Goal: Information Seeking & Learning: Understand process/instructions

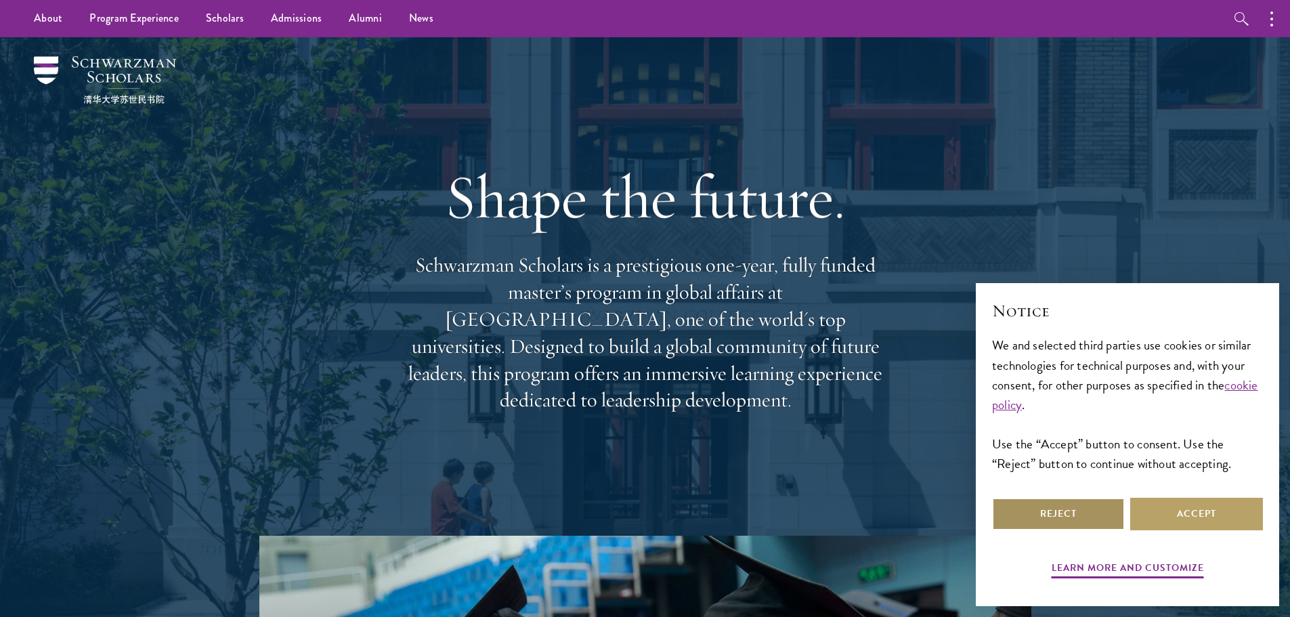
click at [1060, 512] on button "Reject" at bounding box center [1058, 514] width 133 height 33
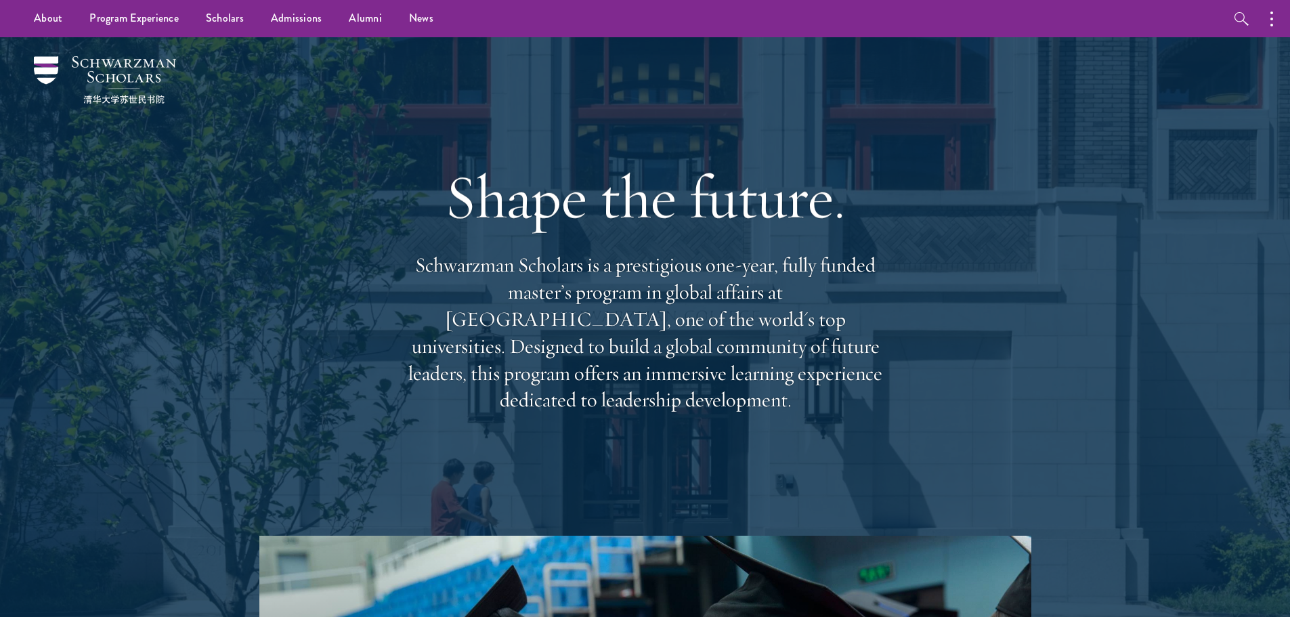
drag, startPoint x: 437, startPoint y: 308, endPoint x: 881, endPoint y: 388, distance: 450.8
click at [881, 388] on p "Schwarzman Scholars is a prestigious one-year, fully funded master’s program in…" at bounding box center [646, 333] width 488 height 162
click at [634, 408] on div "Shape the future. Schwarzman Scholars is a prestigious one-year, fully funded m…" at bounding box center [646, 286] width 488 height 390
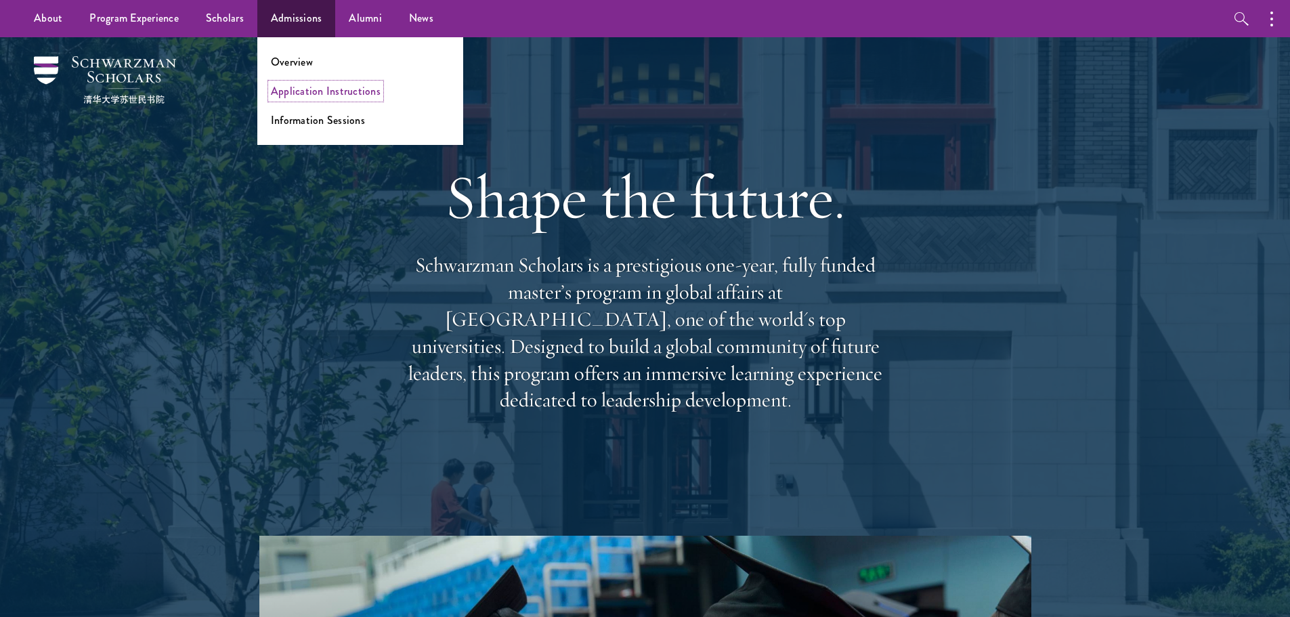
click at [301, 92] on link "Application Instructions" at bounding box center [326, 91] width 110 height 16
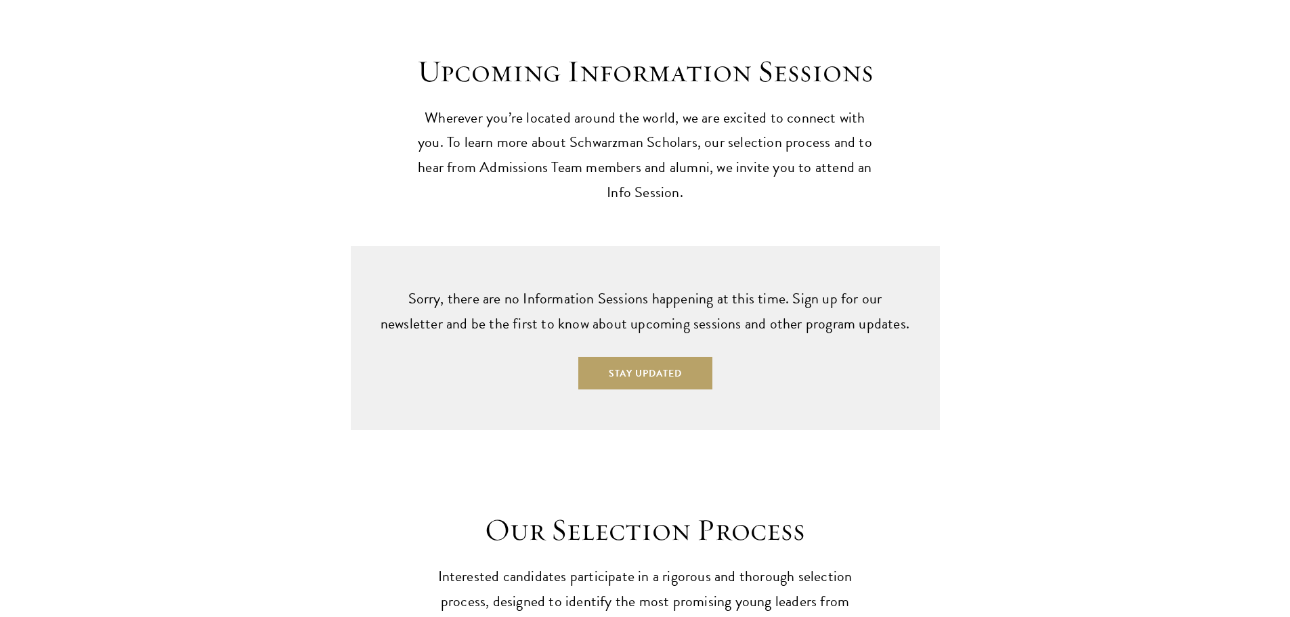
scroll to position [3974, 0]
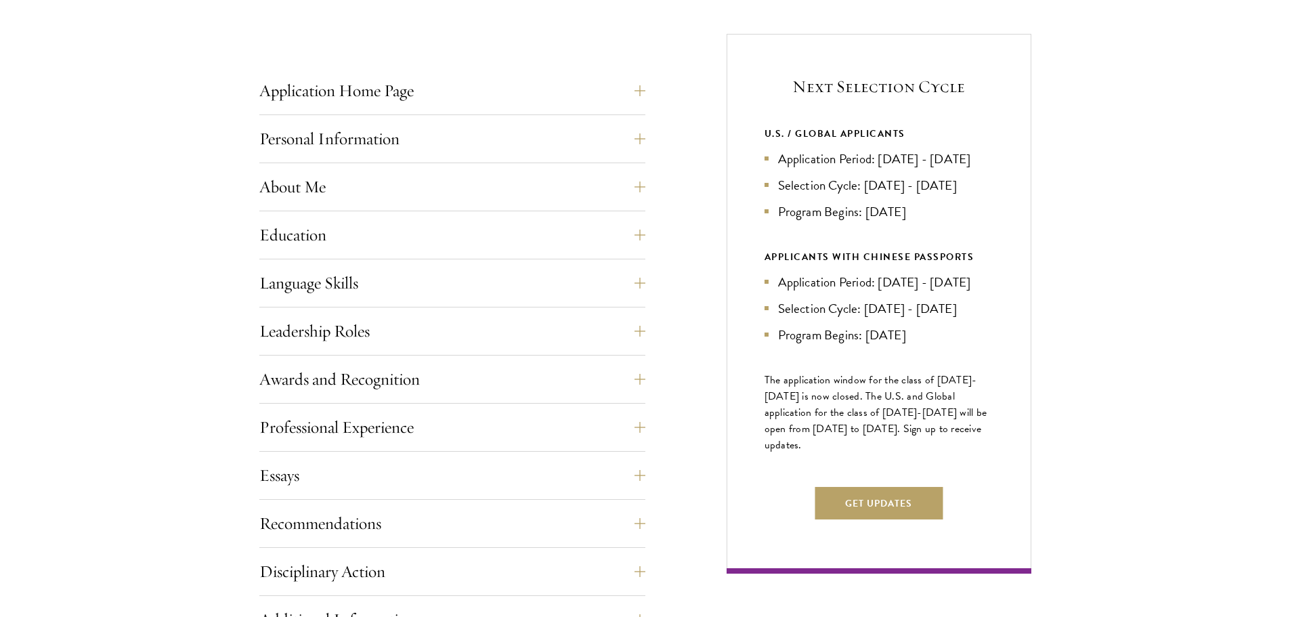
scroll to position [542, 0]
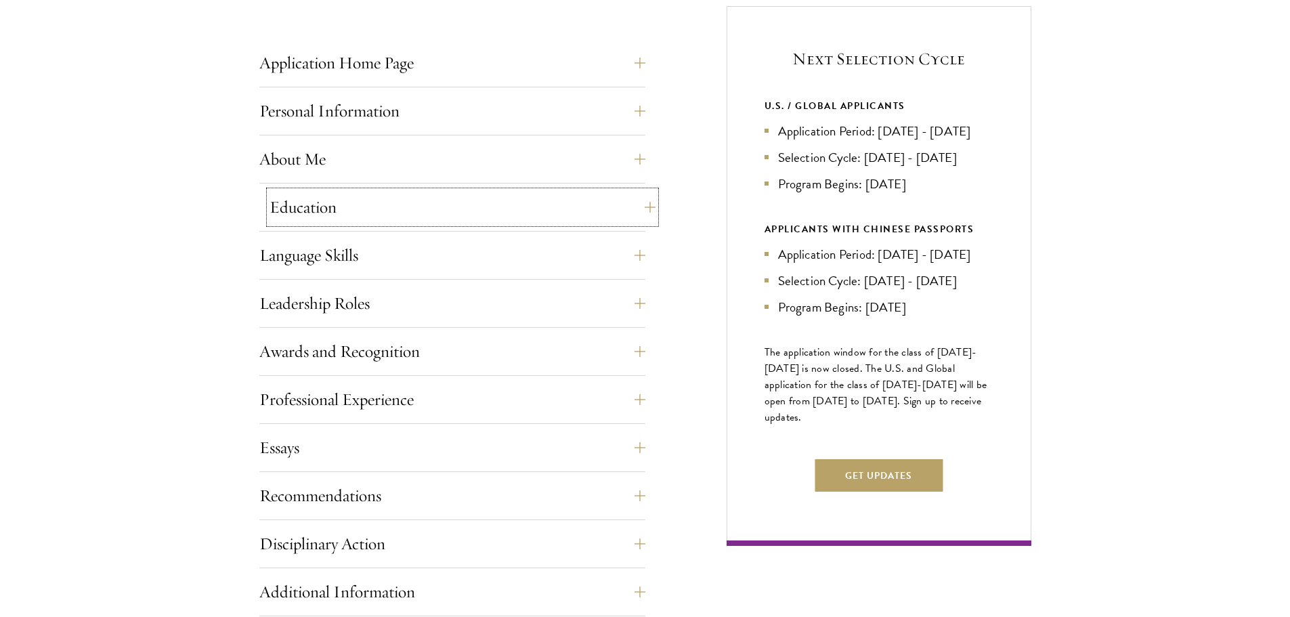
click at [303, 203] on button "Education" at bounding box center [463, 207] width 386 height 33
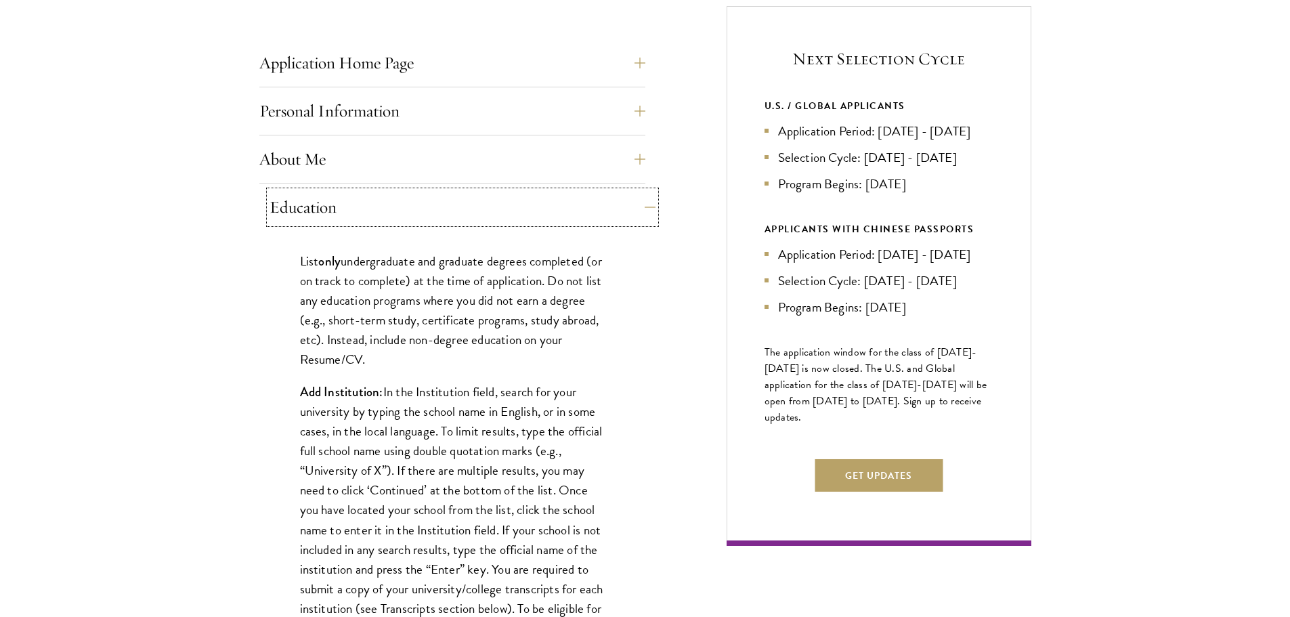
click at [312, 206] on button "Education" at bounding box center [463, 207] width 386 height 33
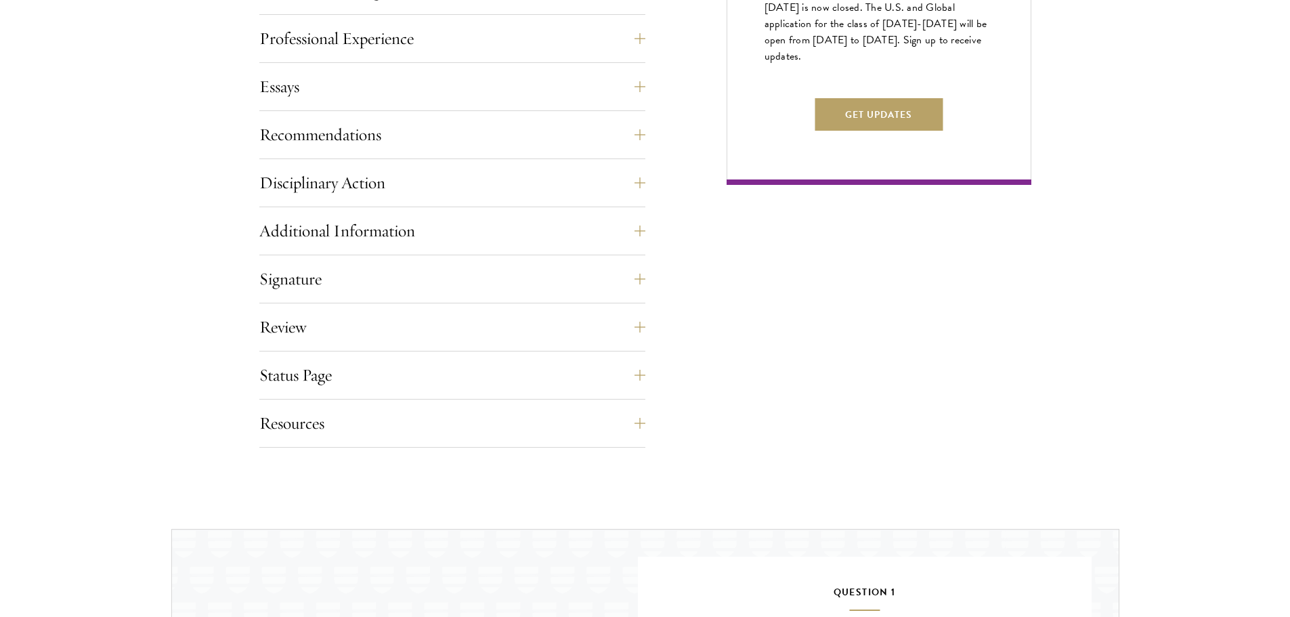
scroll to position [1265, 0]
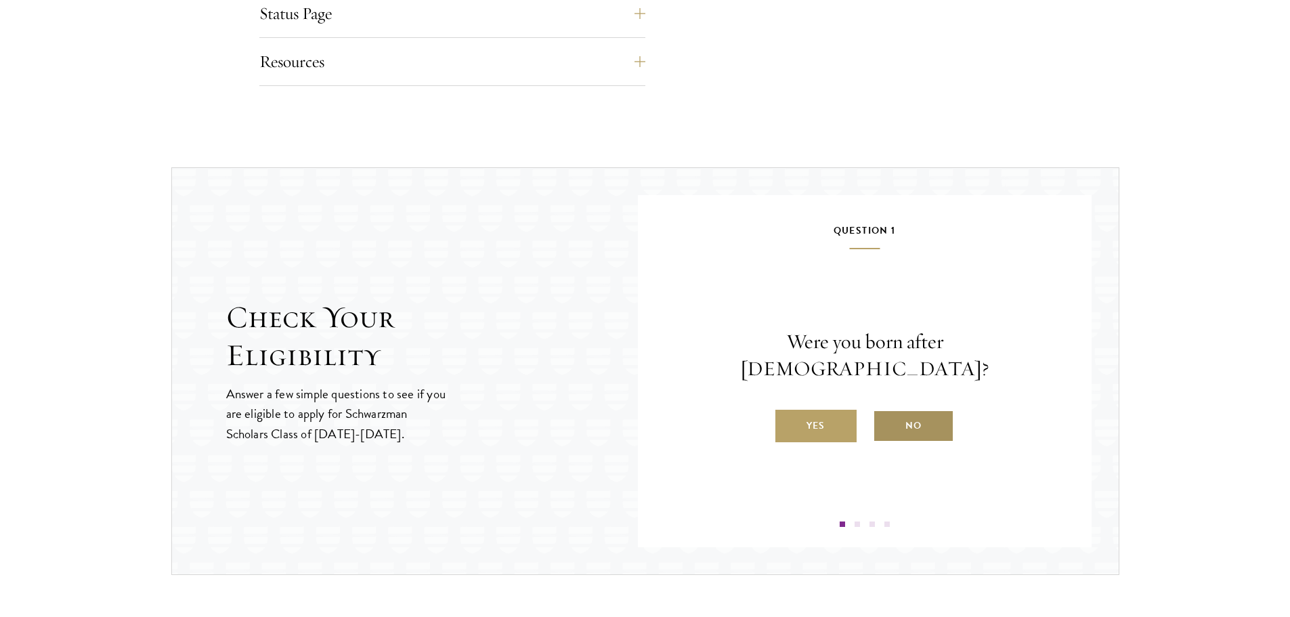
click at [935, 410] on label "No" at bounding box center [913, 426] width 81 height 33
click at [885, 411] on input "No" at bounding box center [879, 417] width 12 height 12
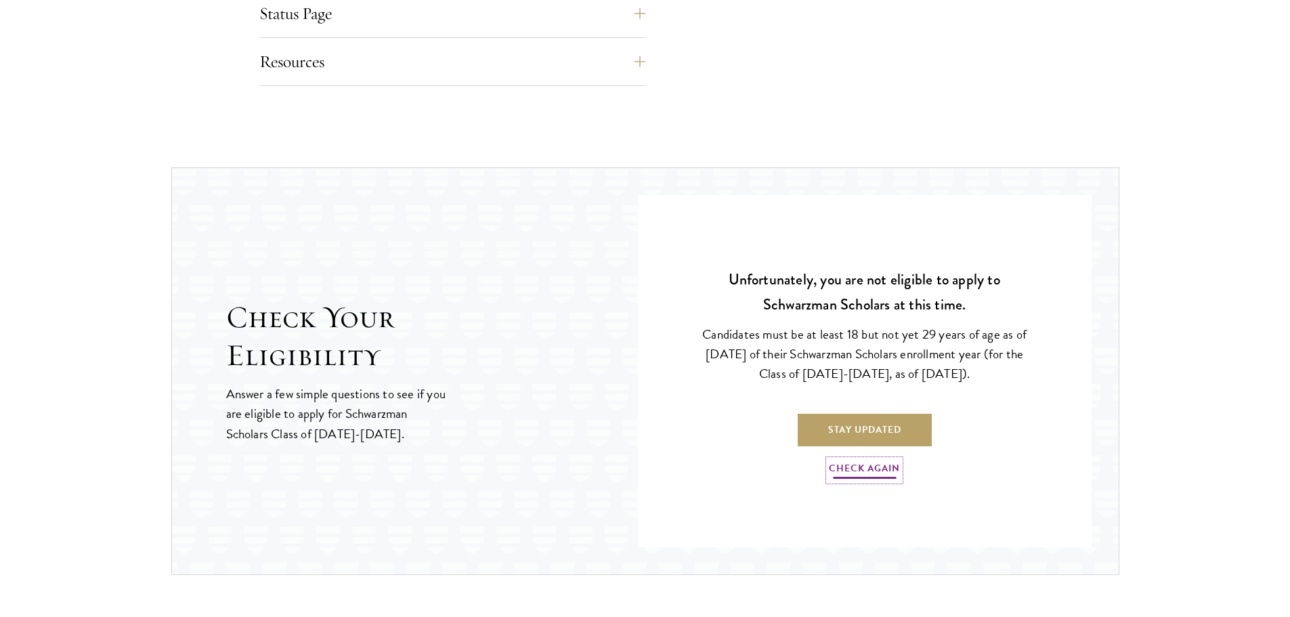
click at [876, 465] on link "Check Again" at bounding box center [864, 470] width 71 height 21
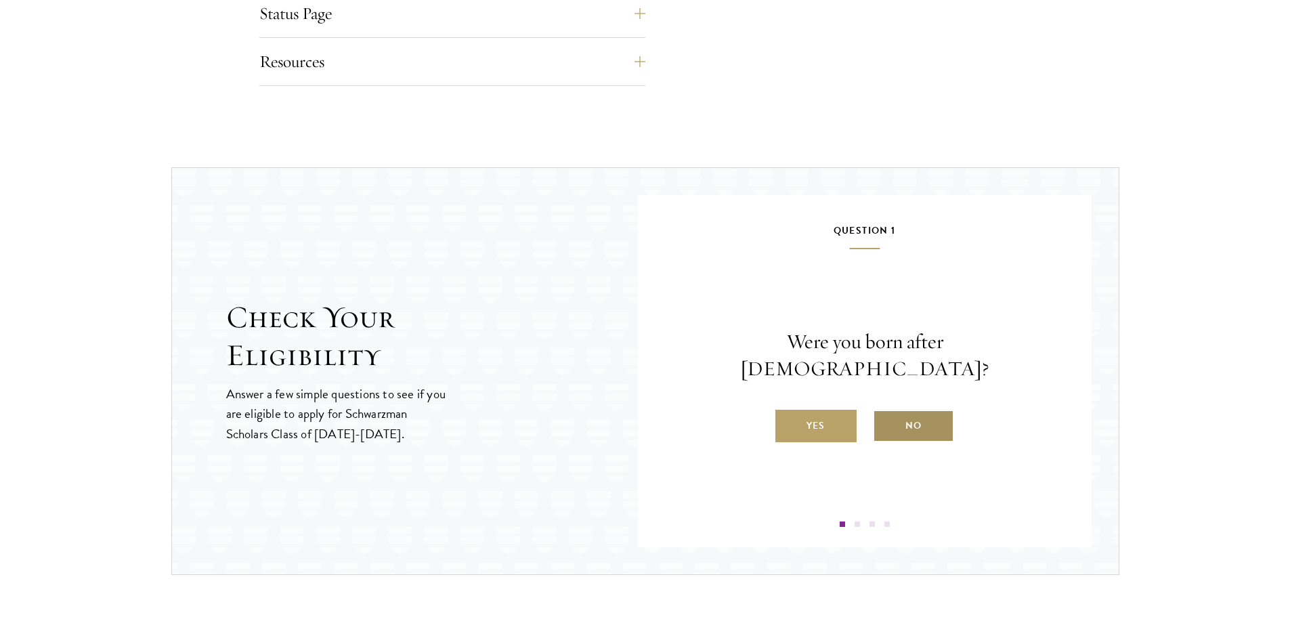
click at [908, 414] on label "No" at bounding box center [913, 426] width 81 height 33
click at [885, 414] on input "No" at bounding box center [879, 417] width 12 height 12
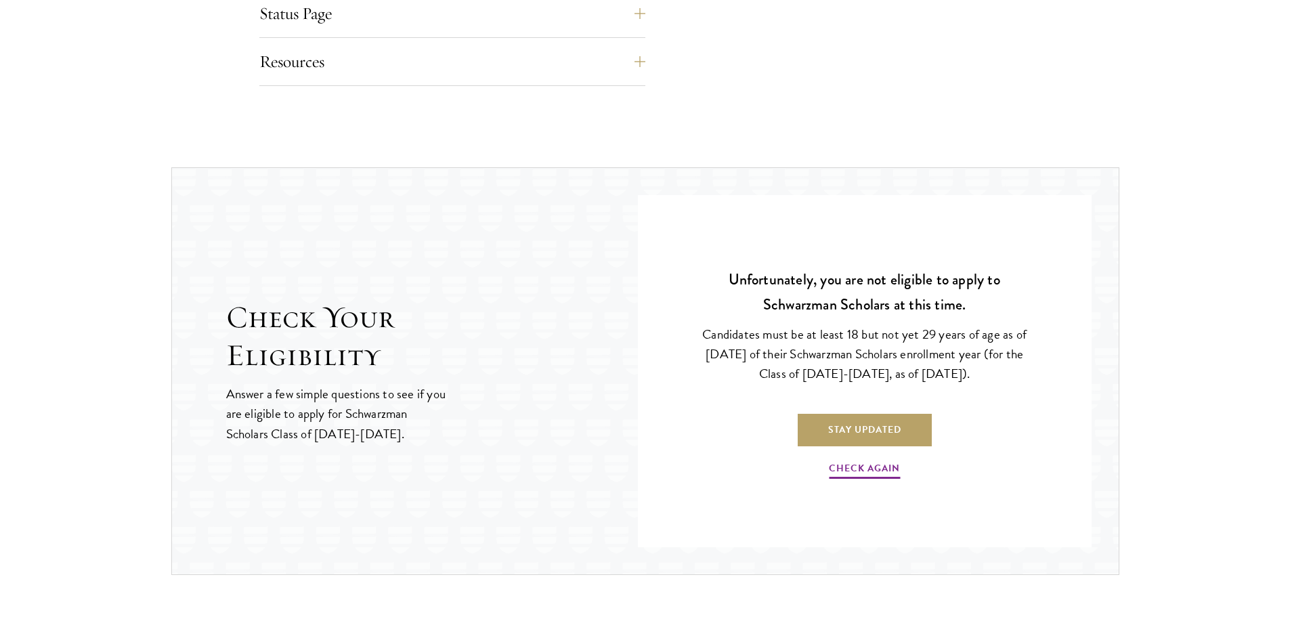
drag, startPoint x: 902, startPoint y: 334, endPoint x: 1034, endPoint y: 371, distance: 137.2
click at [1034, 371] on div "Unfortunately, you are not eligible to apply to Schwarzman Scholars at this tim…" at bounding box center [865, 374] width 373 height 305
click at [1201, 344] on section "Check Your Eligibility Answer a few simple questions to see if you are eligible…" at bounding box center [645, 371] width 1290 height 408
drag, startPoint x: 795, startPoint y: 369, endPoint x: 858, endPoint y: 371, distance: 63.0
click at [858, 371] on p "Candidates must be at least 18 but not yet 29 years of age as of [DATE] of thei…" at bounding box center [865, 353] width 332 height 59
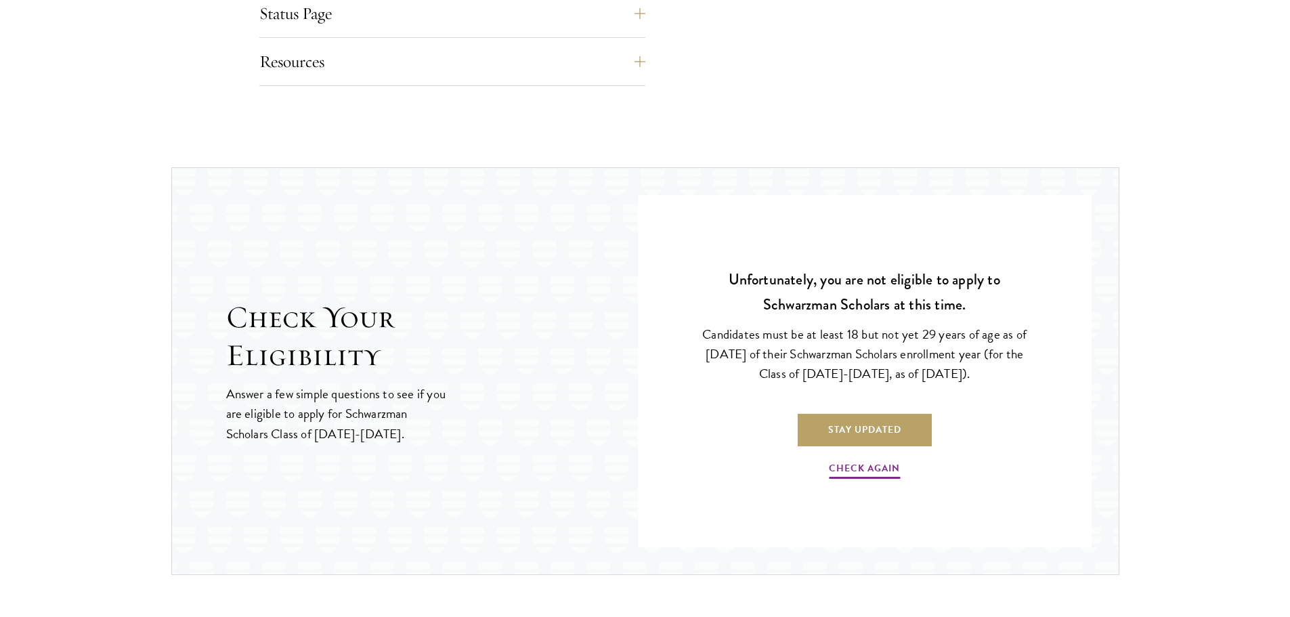
click at [1152, 372] on section "Check Your Eligibility Answer a few simple questions to see if you are eligible…" at bounding box center [645, 371] width 1290 height 408
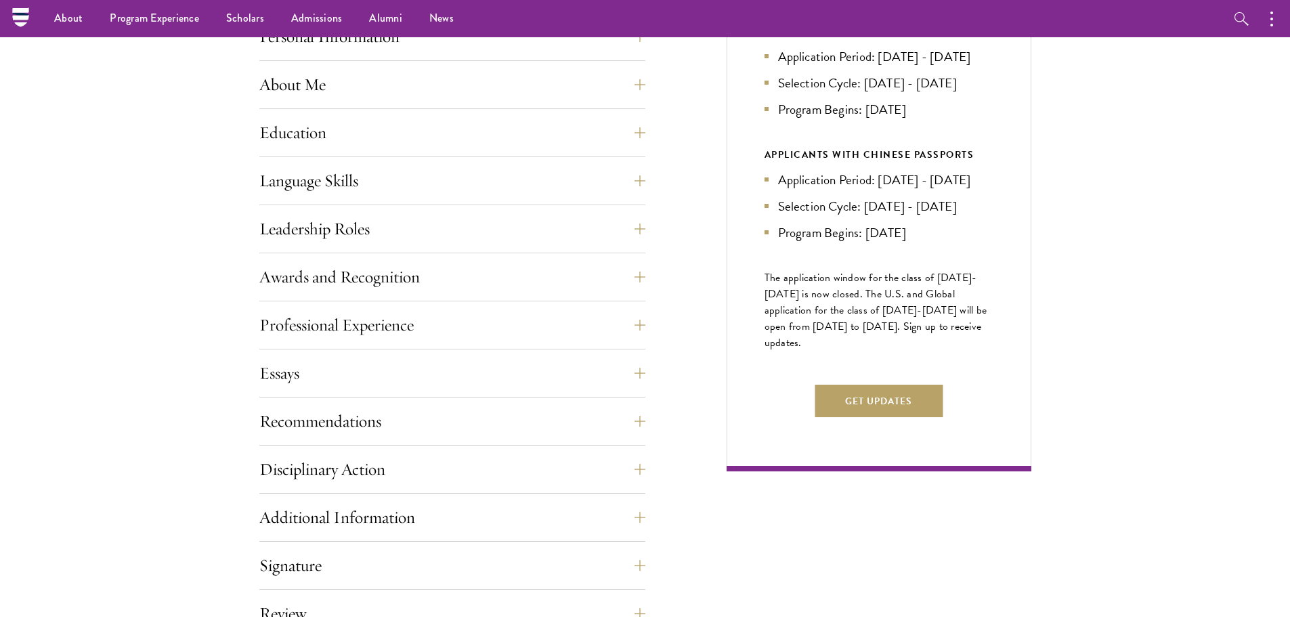
scroll to position [0, 0]
